Goal: Navigation & Orientation: Find specific page/section

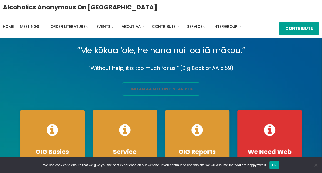
click at [150, 90] on link "find an aa meeting near you" at bounding box center [161, 88] width 78 height 13
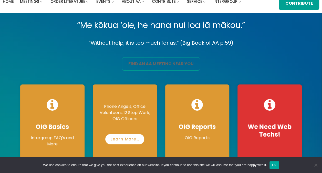
scroll to position [51, 0]
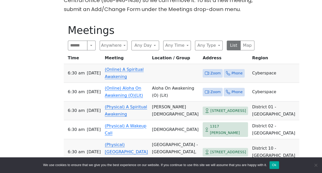
scroll to position [231, 0]
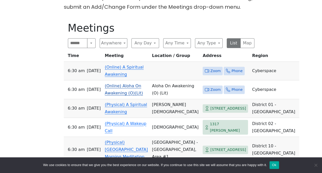
click at [123, 83] on link "(Online) Aloha On Awakening (O)(Lit)" at bounding box center [124, 89] width 38 height 12
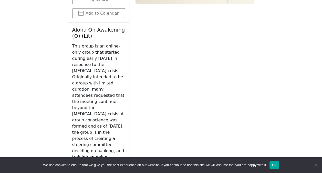
scroll to position [547, 0]
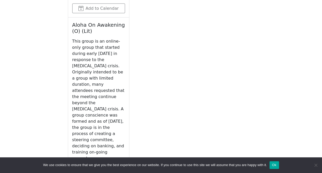
click at [117, 165] on link "on-awakening.org" at bounding box center [98, 170] width 53 height 10
